Goal: Check status: Check status

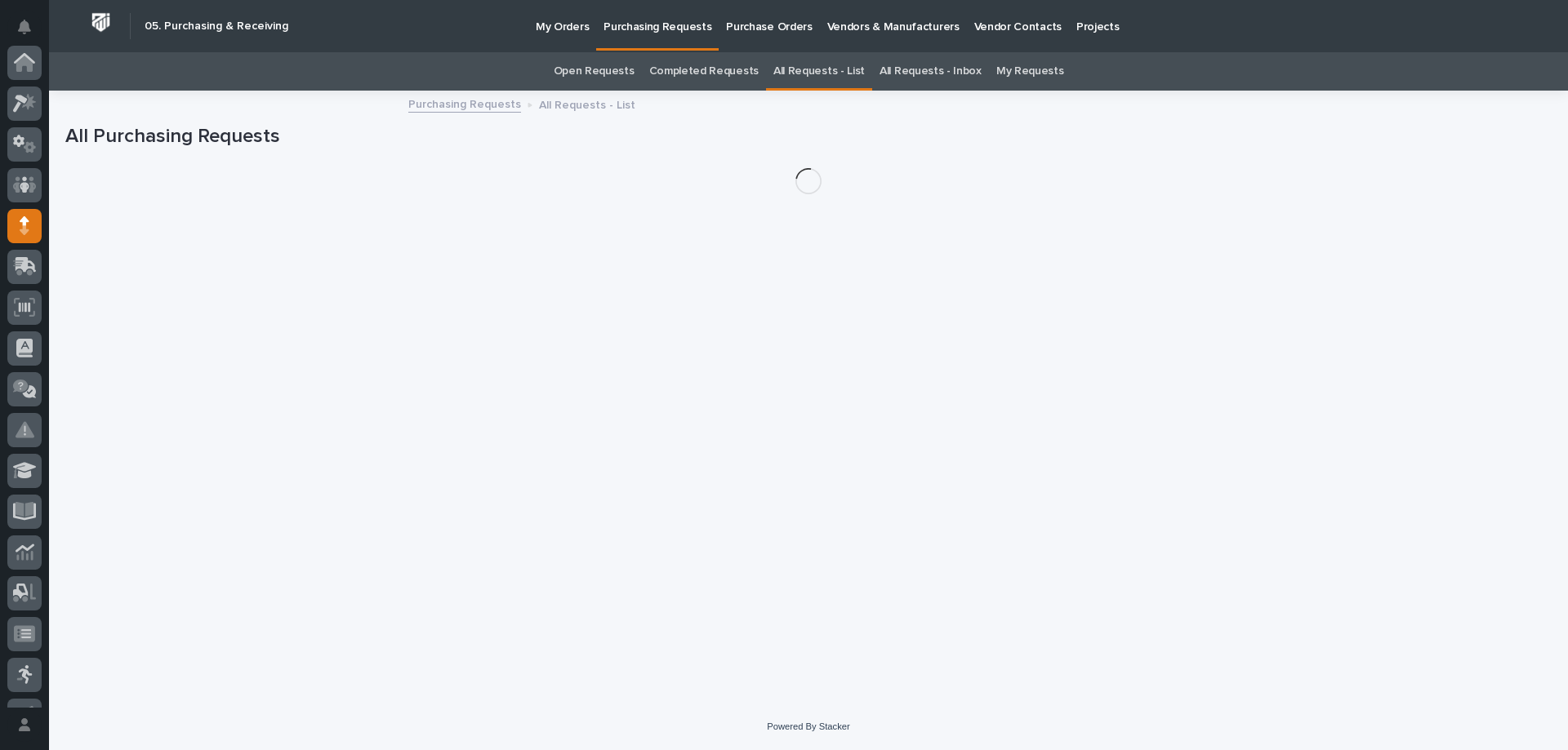
scroll to position [163, 0]
click at [1008, 70] on link "My Requests" at bounding box center [1030, 71] width 68 height 39
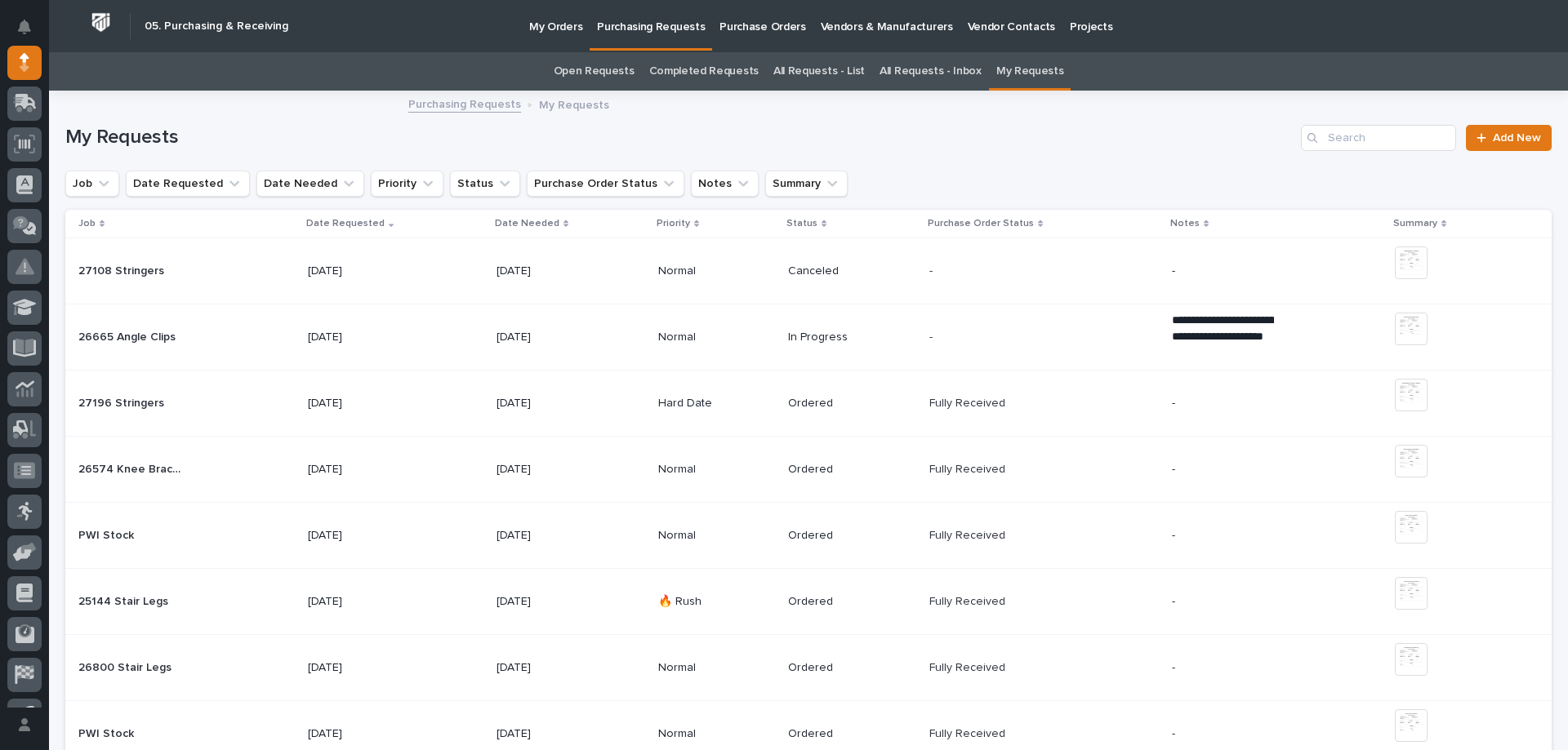
click at [563, 275] on p "[DATE]" at bounding box center [547, 272] width 102 height 14
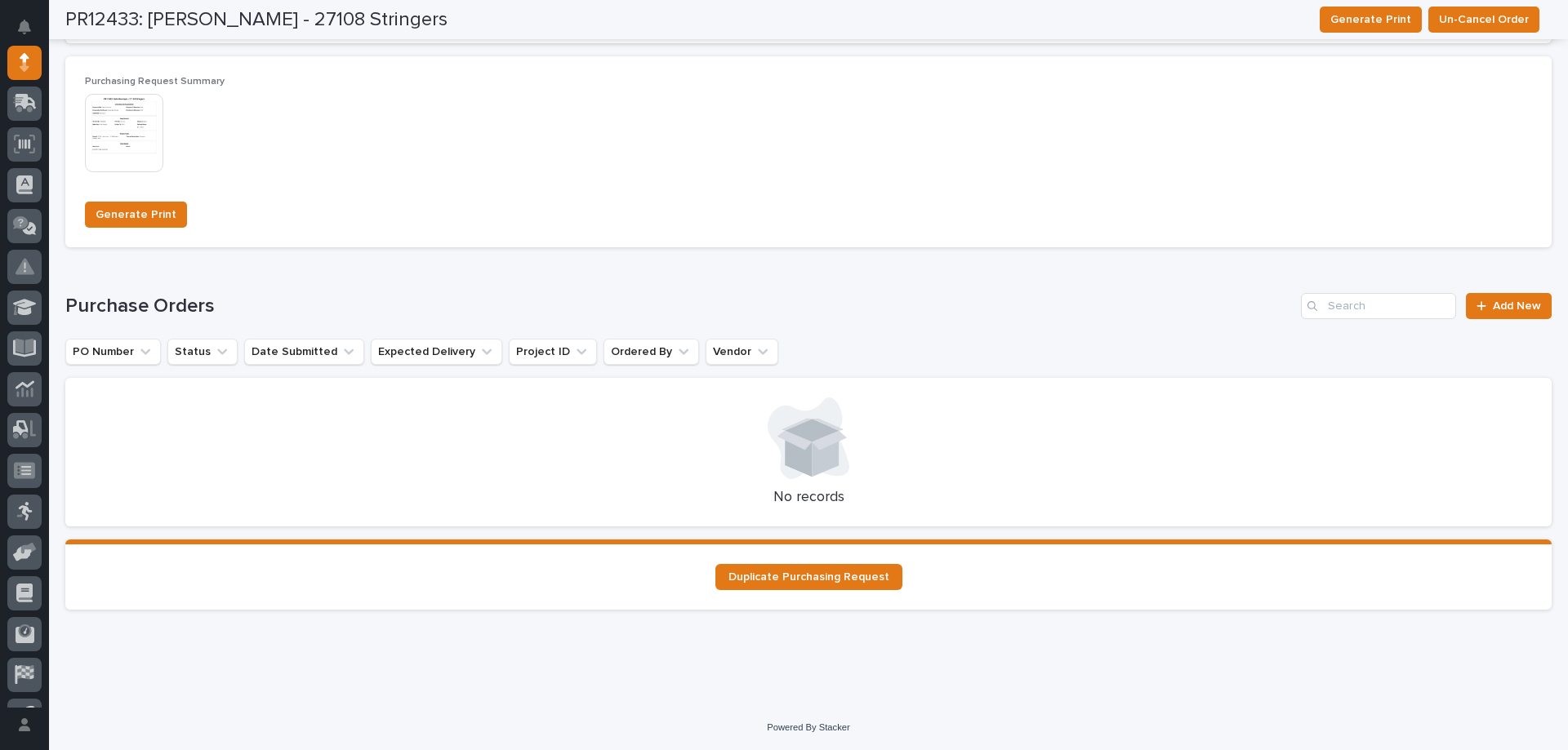
scroll to position [768, 0]
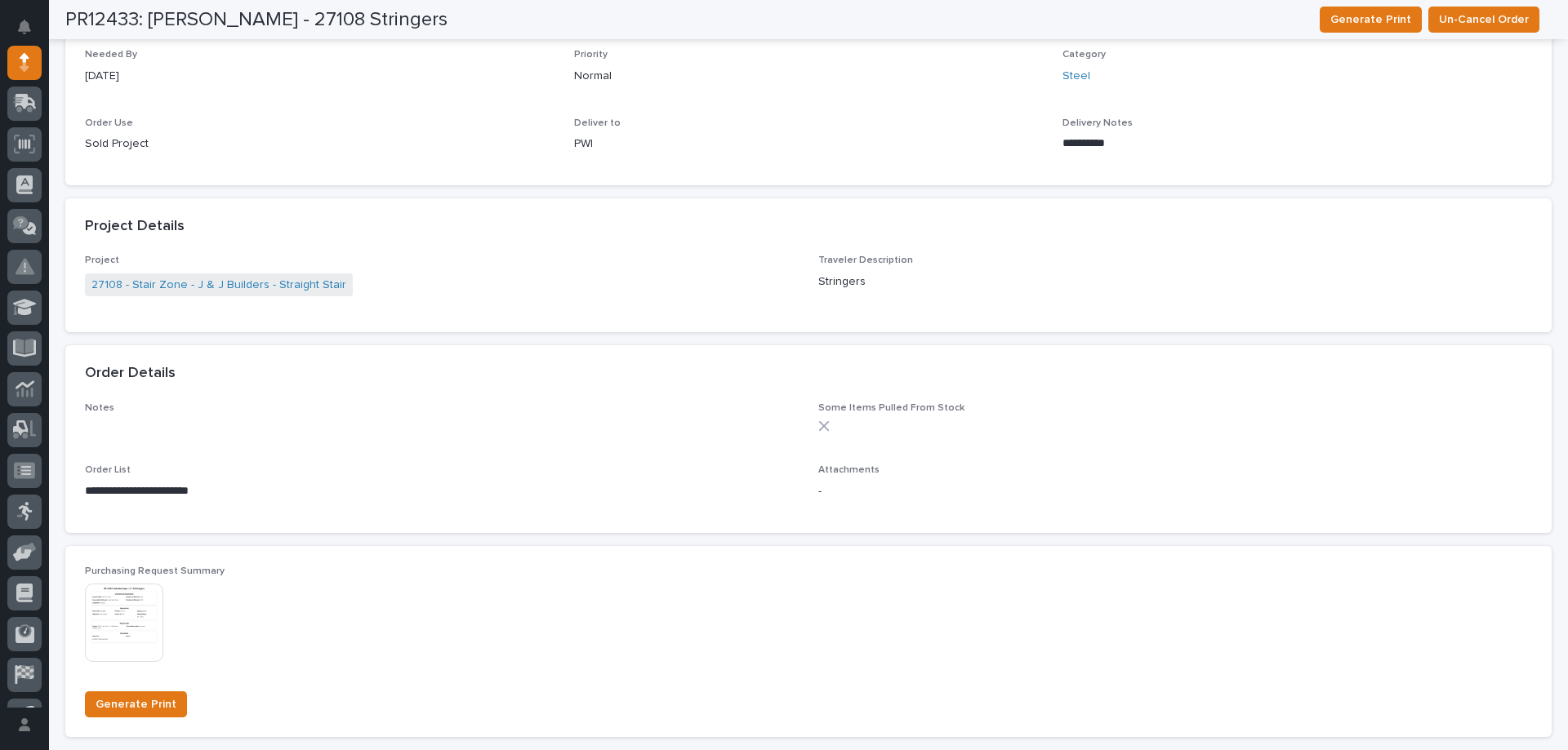
click at [95, 628] on img at bounding box center [124, 623] width 79 height 79
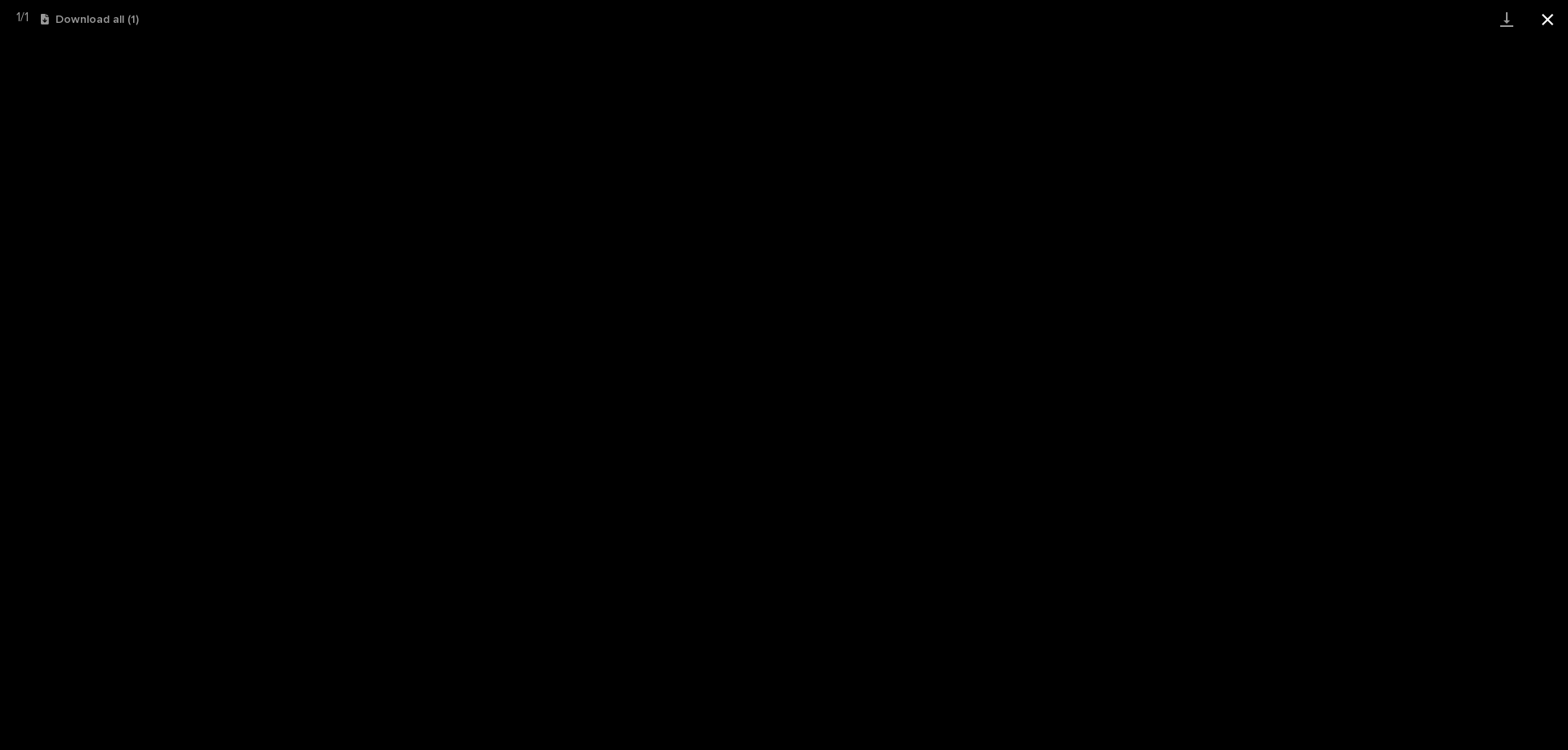
click at [1541, 28] on button "Close gallery" at bounding box center [1547, 19] width 41 height 39
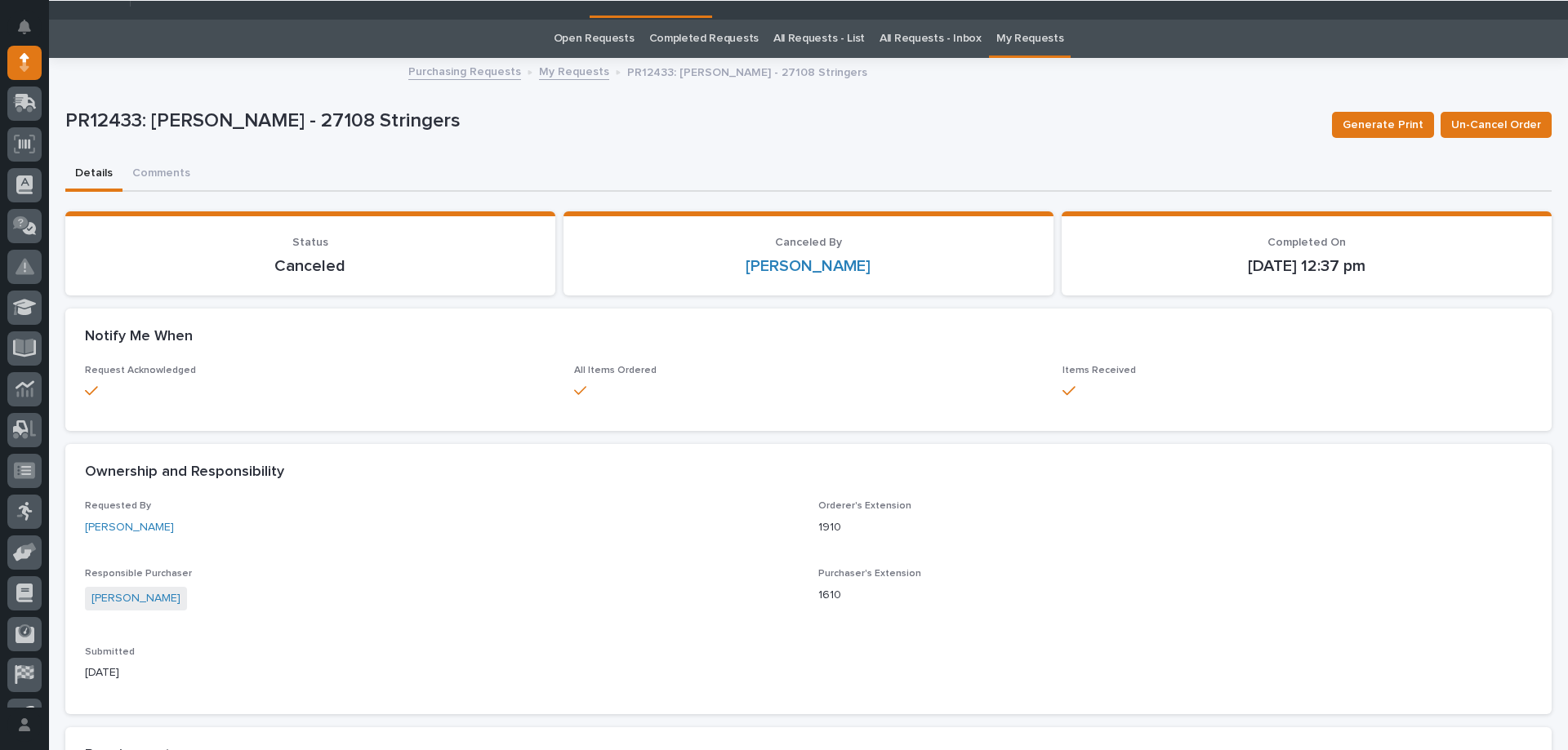
scroll to position [0, 0]
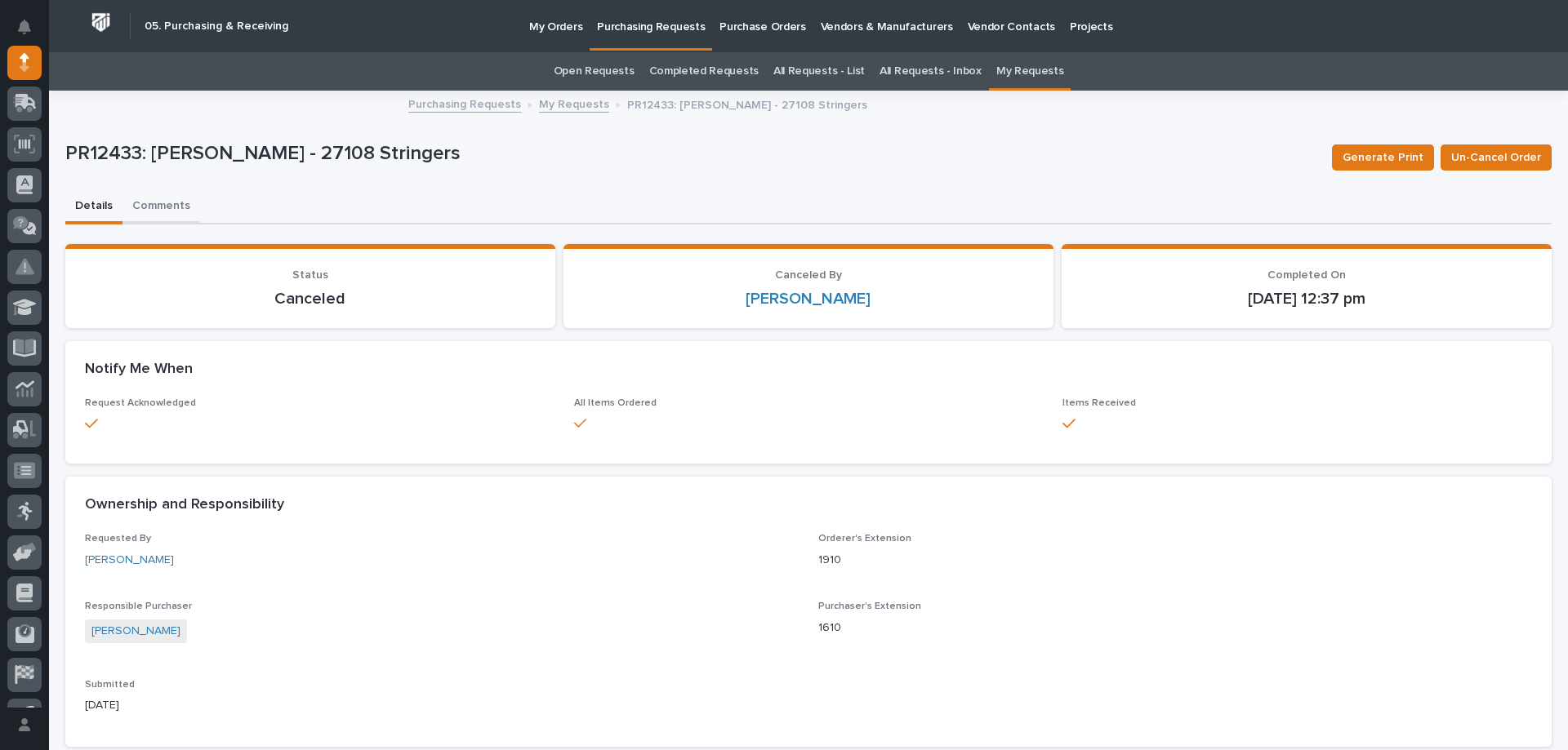
click at [158, 214] on button "Comments" at bounding box center [161, 207] width 78 height 34
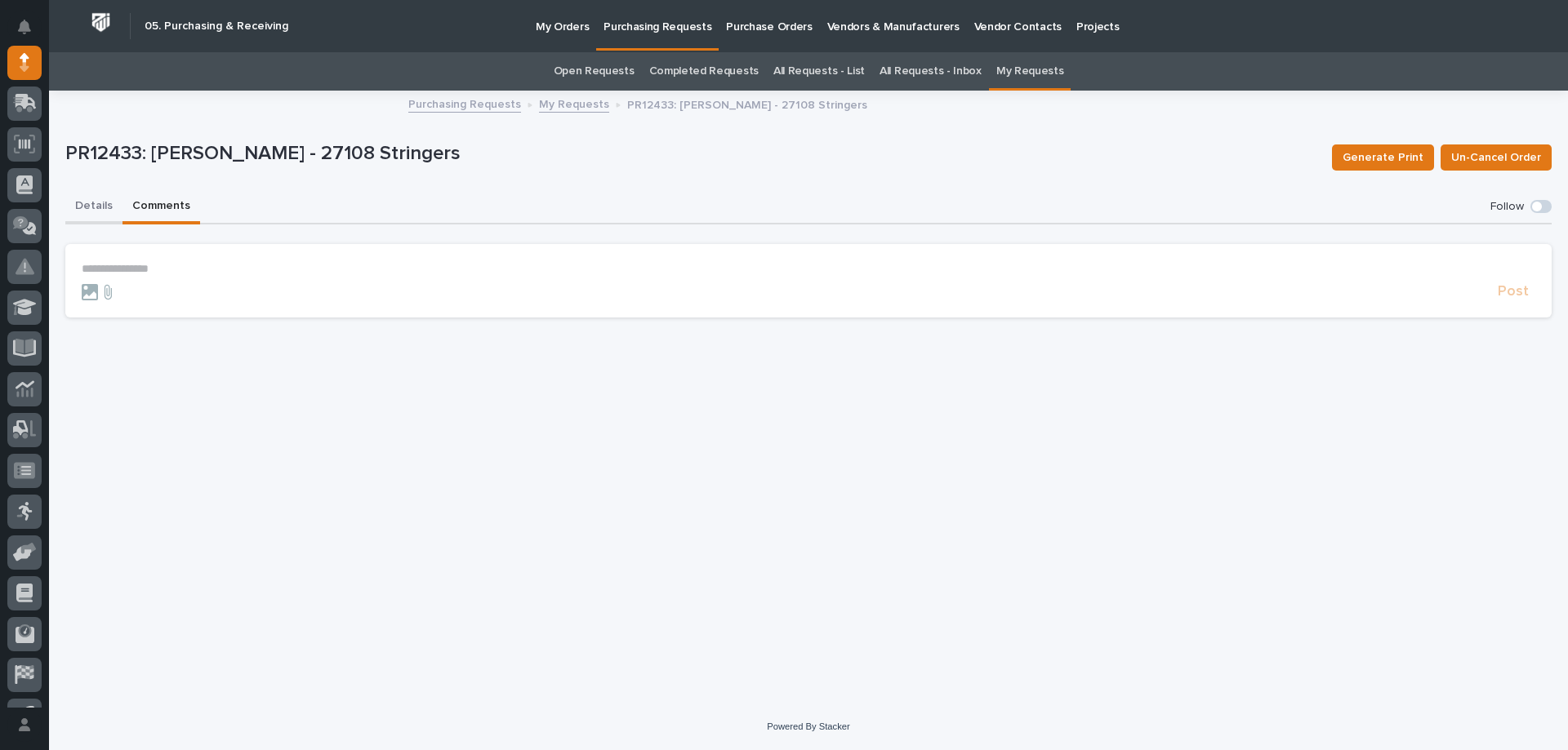
click at [101, 206] on button "Details" at bounding box center [94, 207] width 57 height 34
